Goal: Obtain resource: Obtain resource

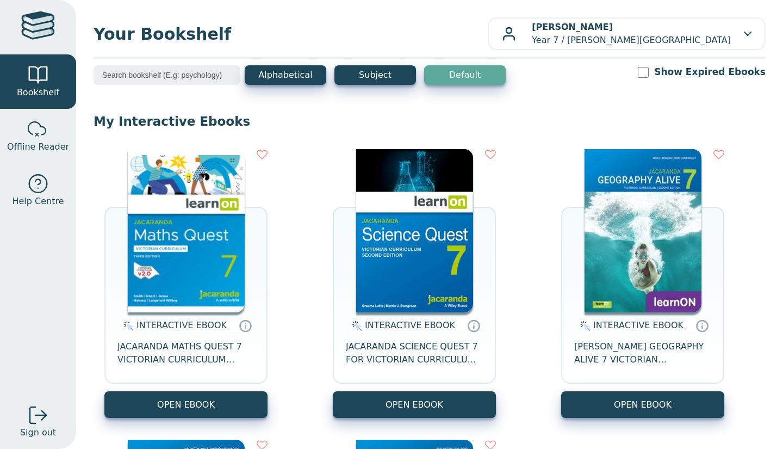
click at [207, 246] on img at bounding box center [186, 230] width 117 height 163
click at [190, 411] on button "OPEN EBOOK" at bounding box center [185, 404] width 163 height 27
